Goal: Information Seeking & Learning: Check status

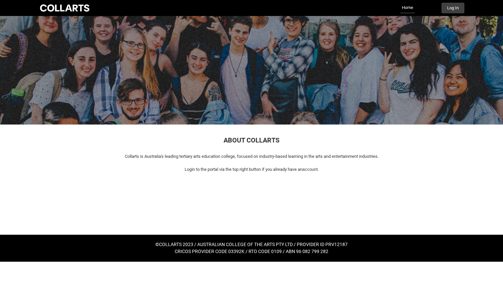
click at [460, 6] on button "Log In" at bounding box center [452, 8] width 23 height 11
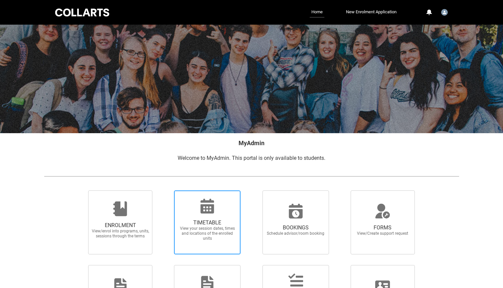
click at [210, 223] on span "TIMETABLE" at bounding box center [207, 222] width 59 height 7
click at [166, 190] on input "TIMETABLE View your session dates, times and locations of the enrolled units" at bounding box center [165, 190] width 0 height 0
radio input "true"
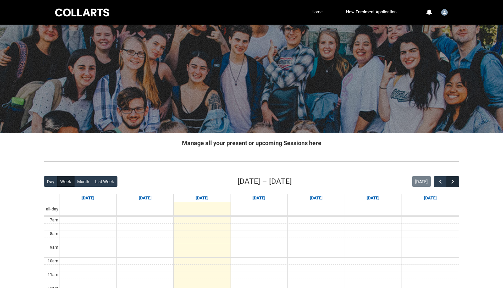
click at [450, 181] on span "button" at bounding box center [452, 181] width 7 height 7
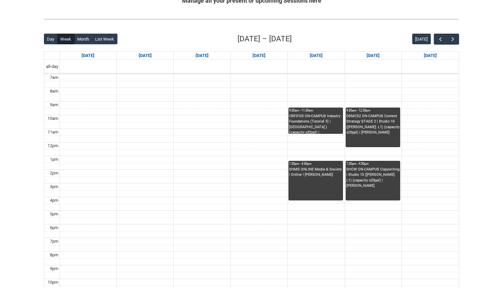
scroll to position [142, 0]
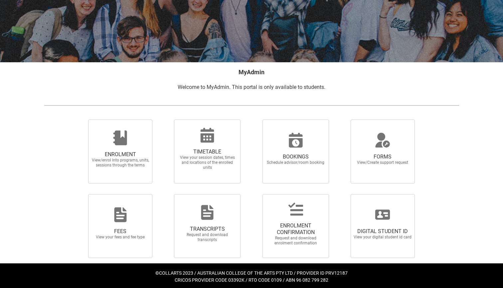
scroll to position [72, 0]
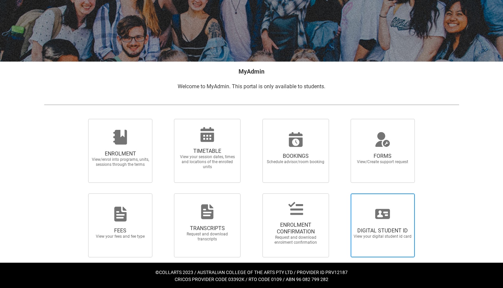
click at [380, 222] on span "DIGITAL STUDENT ID View your digital student id card" at bounding box center [383, 233] width 64 height 22
click at [343, 193] on input "DIGITAL STUDENT ID View your digital student id card" at bounding box center [342, 193] width 0 height 0
radio input "true"
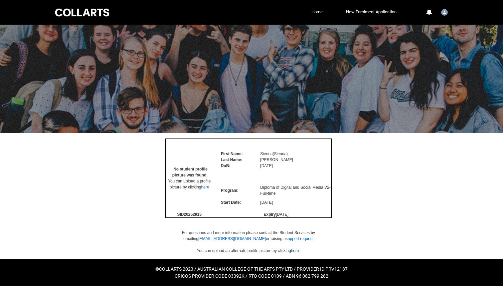
scroll to position [17, 0]
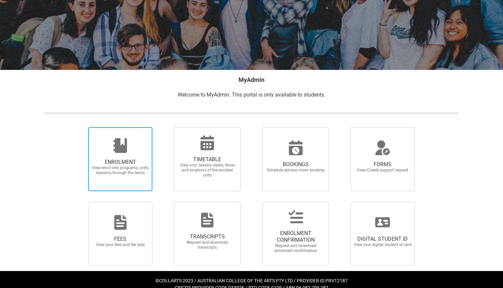
scroll to position [64, 0]
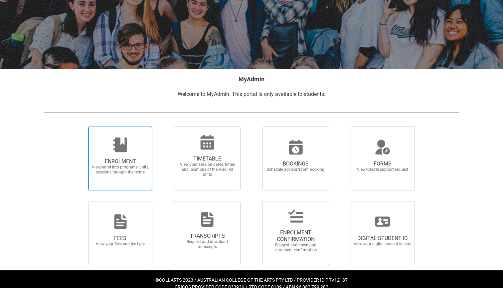
click at [125, 176] on span "ENROLMENT View/enrol into programs, units, sessions through the terms" at bounding box center [120, 166] width 64 height 27
click at [80, 126] on input "ENROLMENT View/enrol into programs, units, sessions through the terms" at bounding box center [80, 126] width 0 height 0
radio input "true"
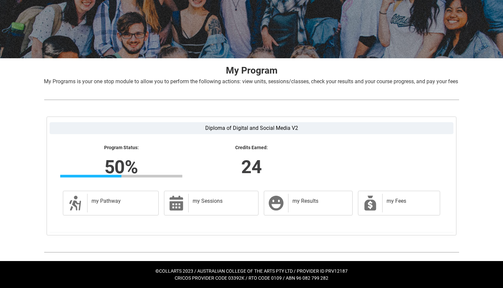
scroll to position [82, 0]
click at [299, 205] on div "my Results" at bounding box center [319, 203] width 62 height 19
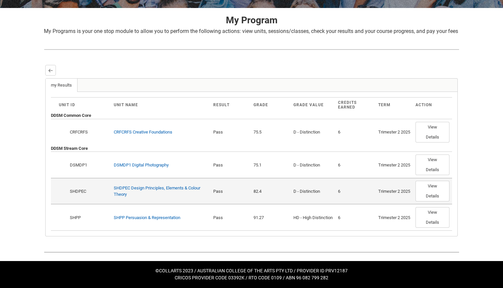
scroll to position [132, 0]
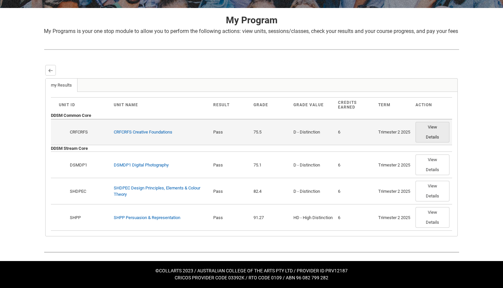
click at [429, 128] on button "View Details" at bounding box center [432, 132] width 34 height 21
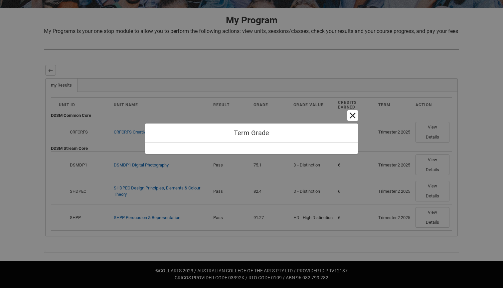
click at [356, 116] on button "Cancel and close" at bounding box center [352, 115] width 11 height 11
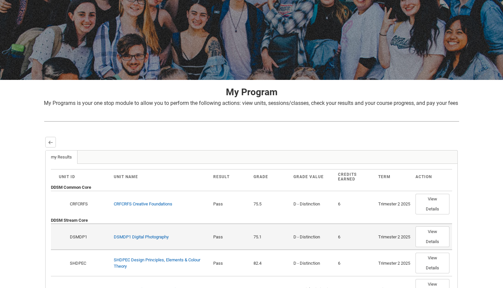
scroll to position [54, 0]
